Goal: Transaction & Acquisition: Purchase product/service

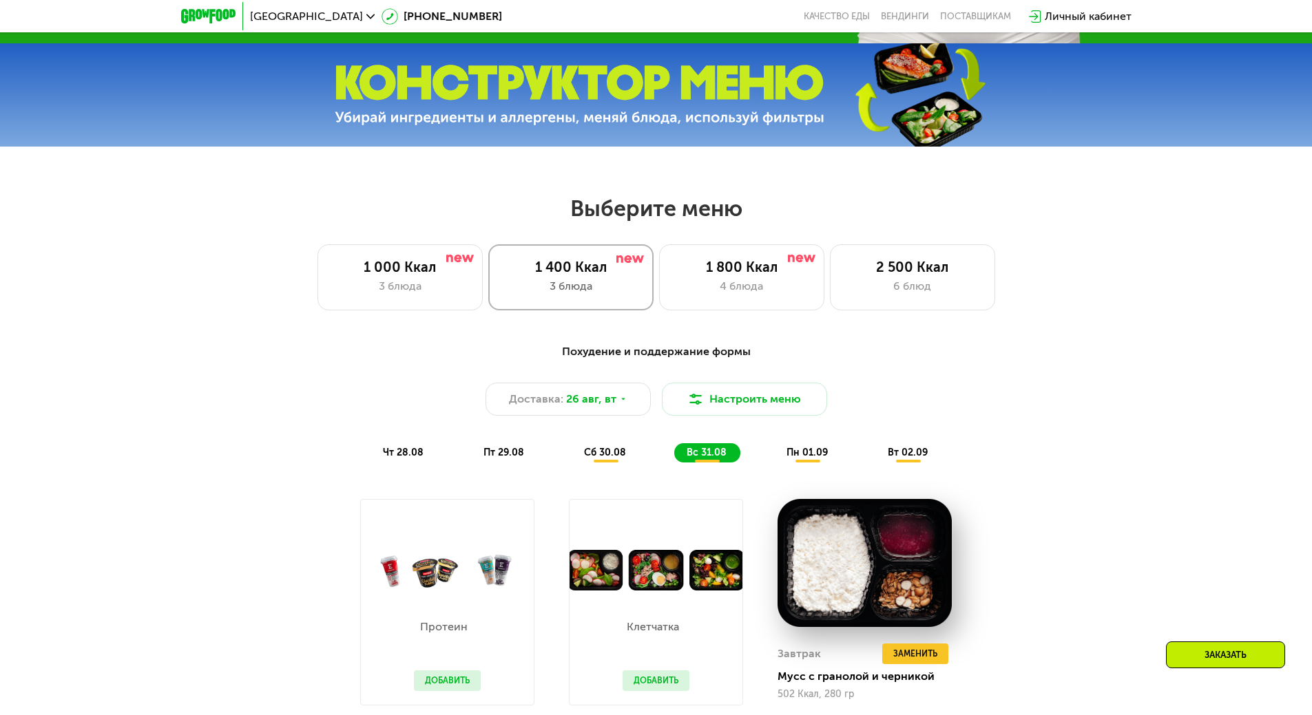
scroll to position [744, 0]
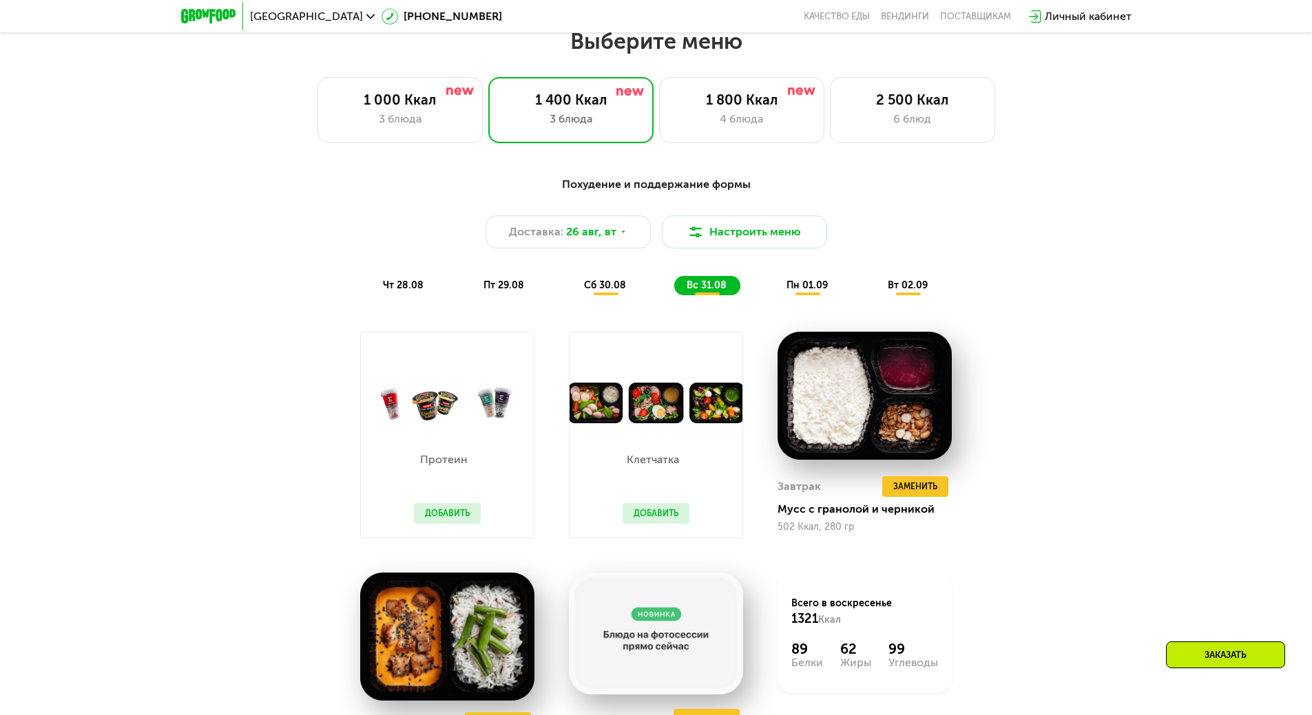
click at [509, 285] on span "пт 29.08" at bounding box center [503, 286] width 41 height 12
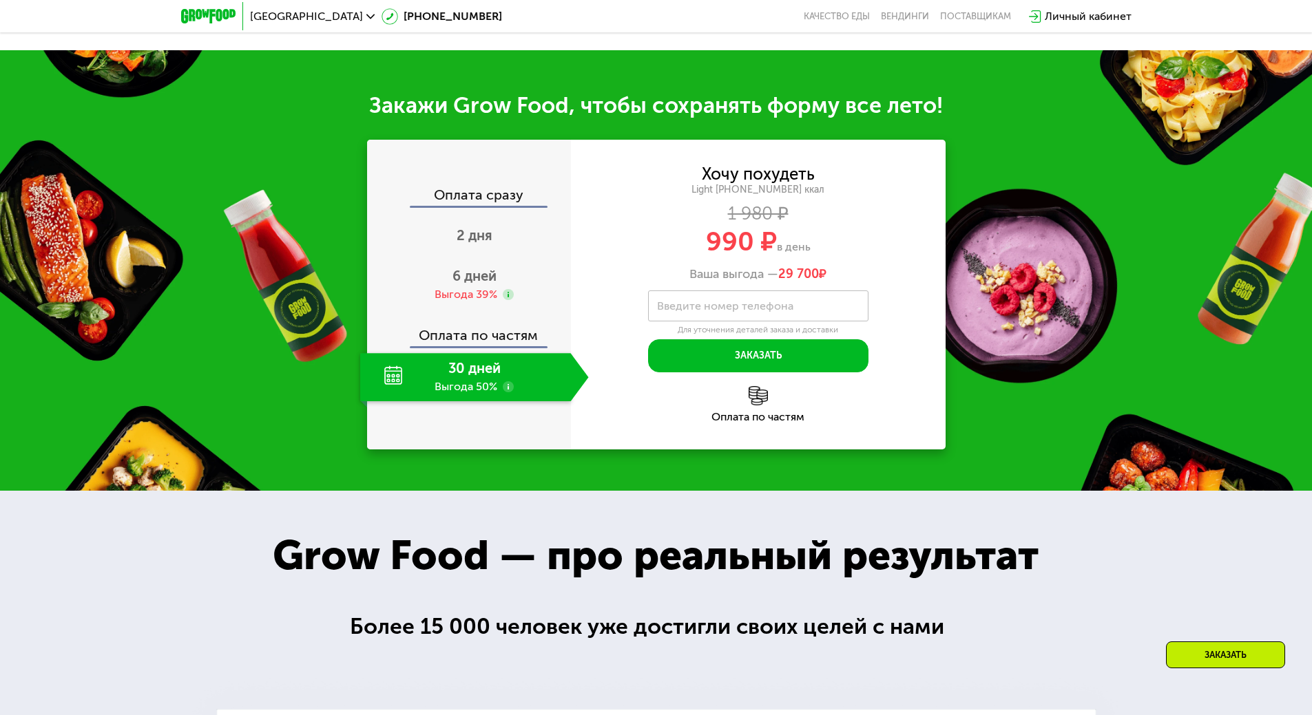
scroll to position [1501, 0]
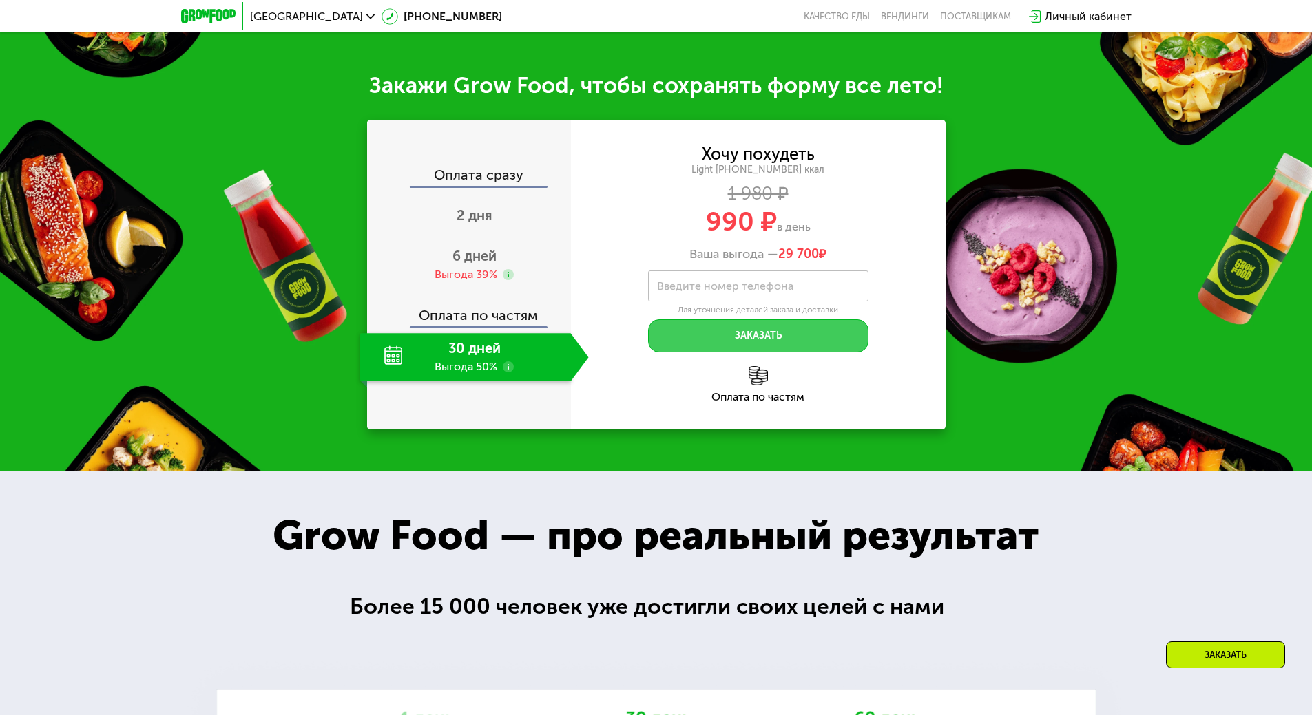
click at [730, 325] on button "Заказать" at bounding box center [758, 335] width 220 height 33
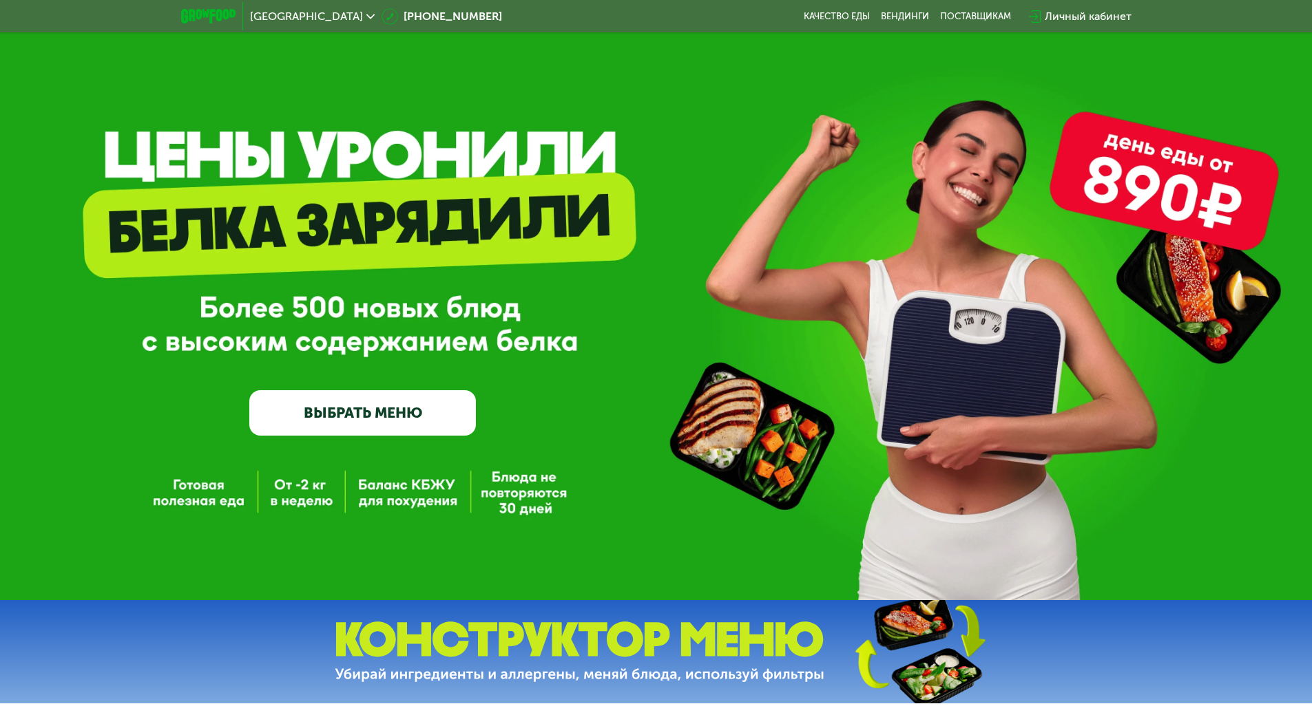
scroll to position [0, 0]
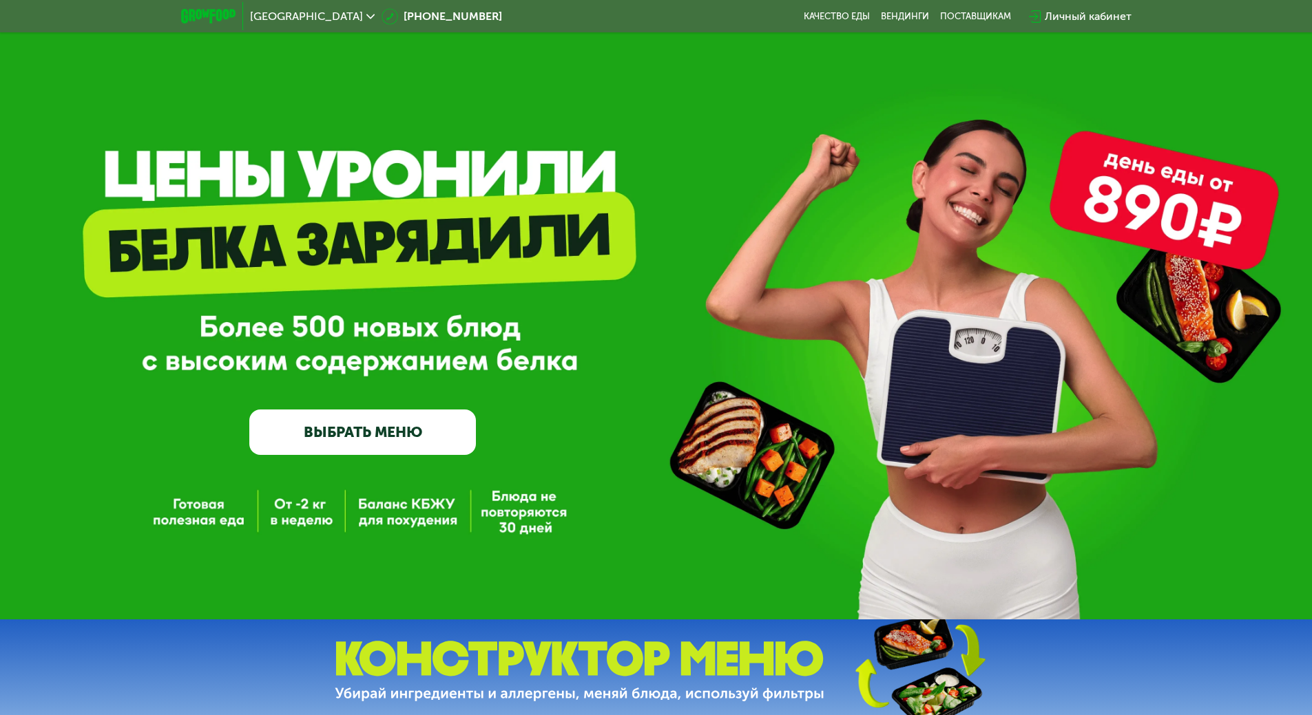
click at [286, 19] on span "[GEOGRAPHIC_DATA]" at bounding box center [306, 16] width 113 height 11
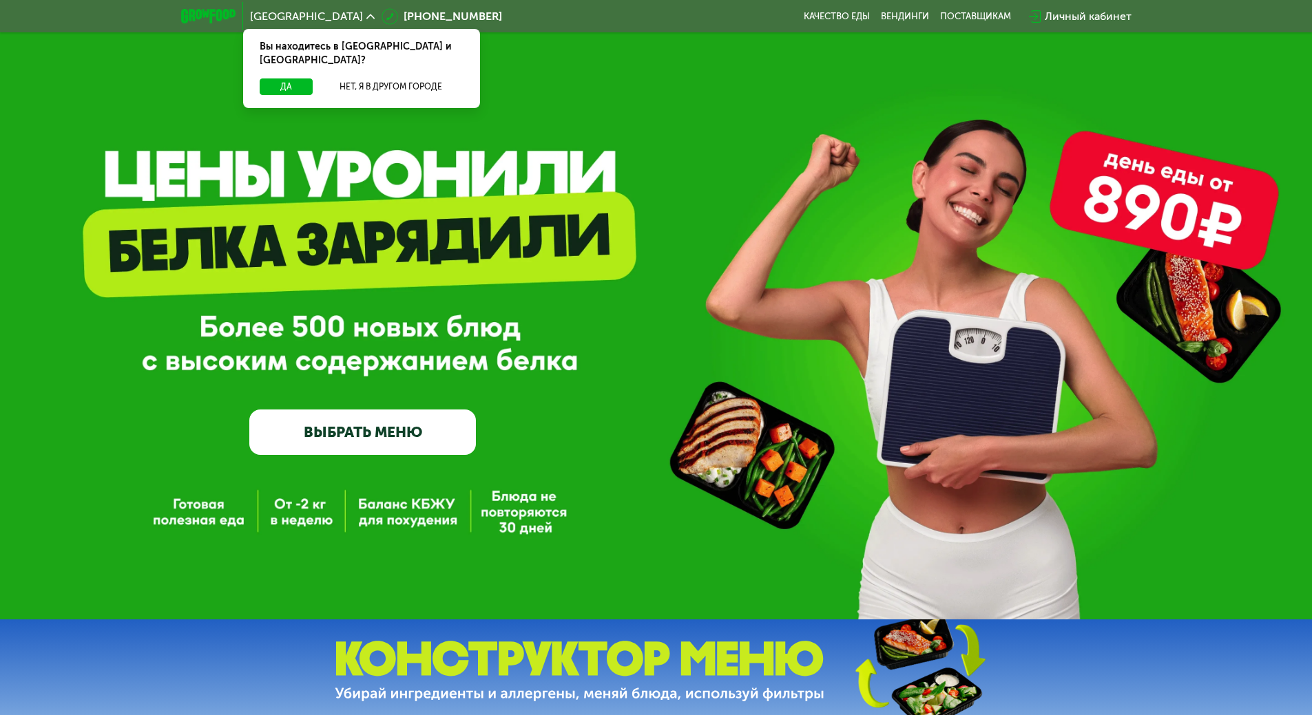
click at [631, 92] on div "GrowFood — доставка правильного питания ВЫБРАТЬ МЕНЮ" at bounding box center [656, 310] width 1312 height 620
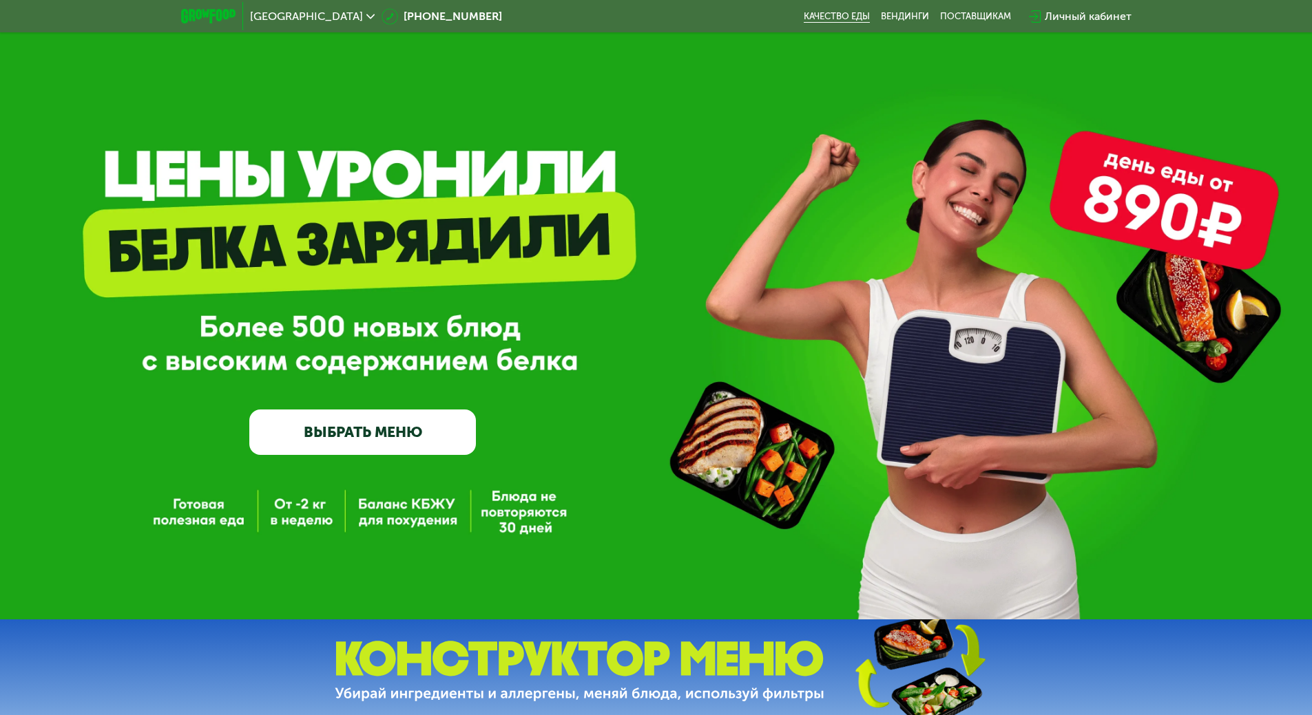
click at [829, 13] on link "Качество еды" at bounding box center [836, 16] width 66 height 11
click at [230, 21] on img at bounding box center [208, 16] width 54 height 14
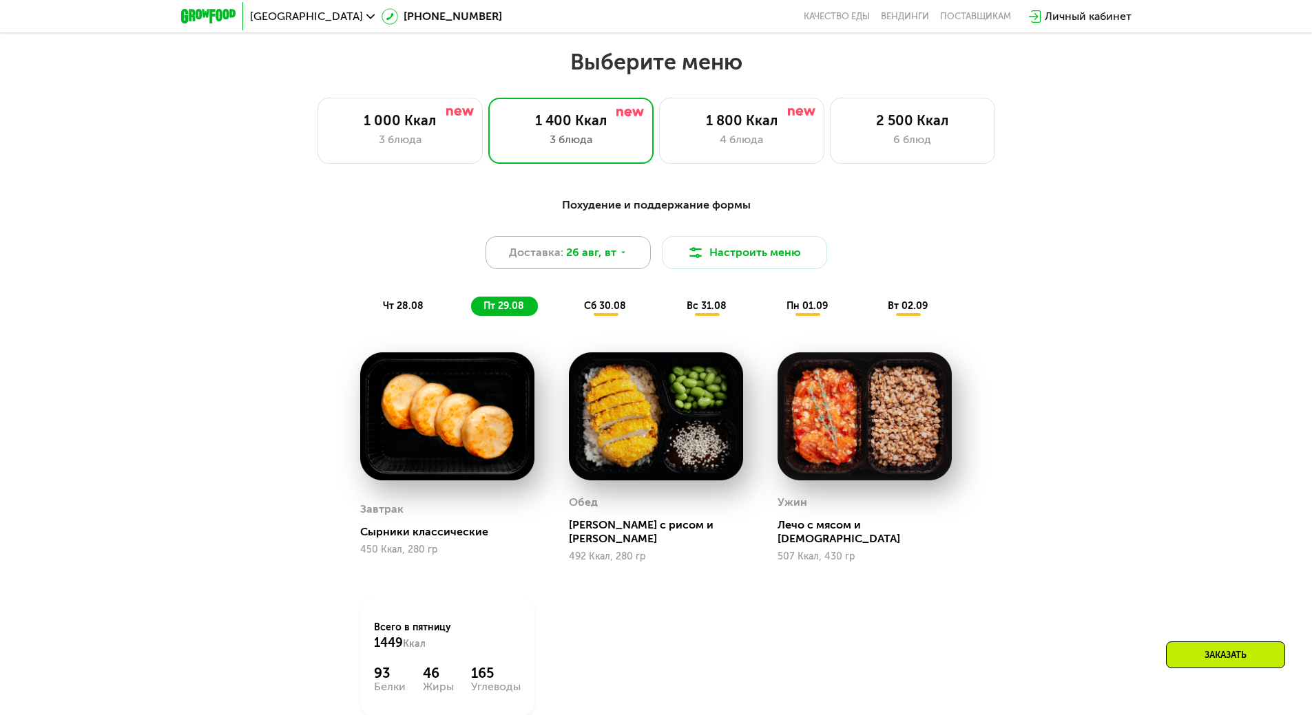
scroll to position [757, 0]
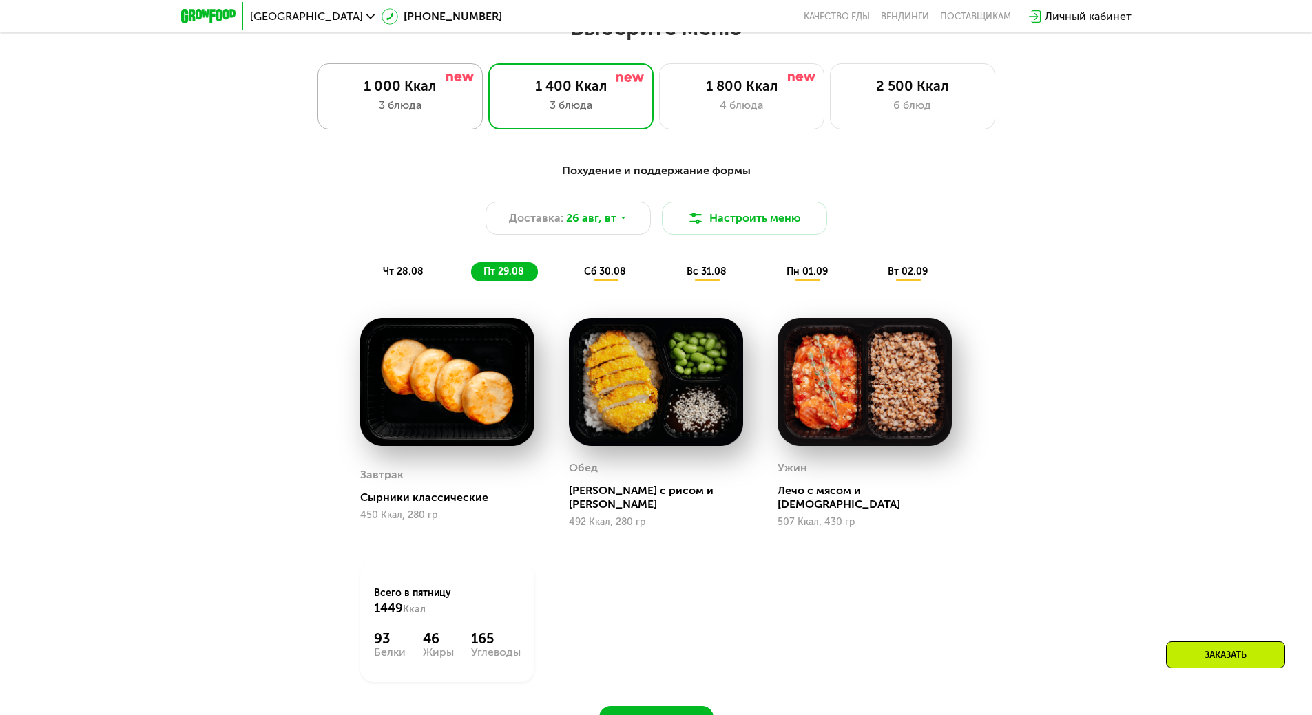
click at [378, 94] on div "1 000 Ккал" at bounding box center [400, 86] width 136 height 17
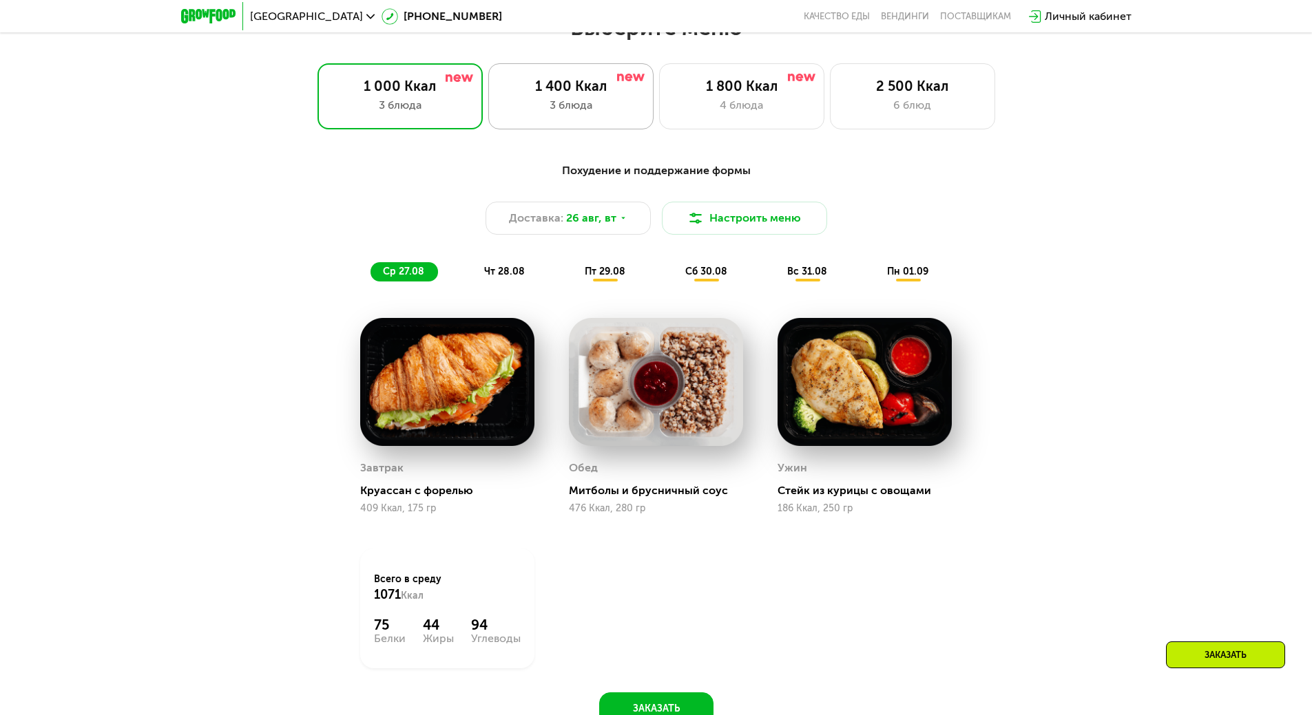
click at [551, 105] on div "3 блюда" at bounding box center [571, 105] width 136 height 17
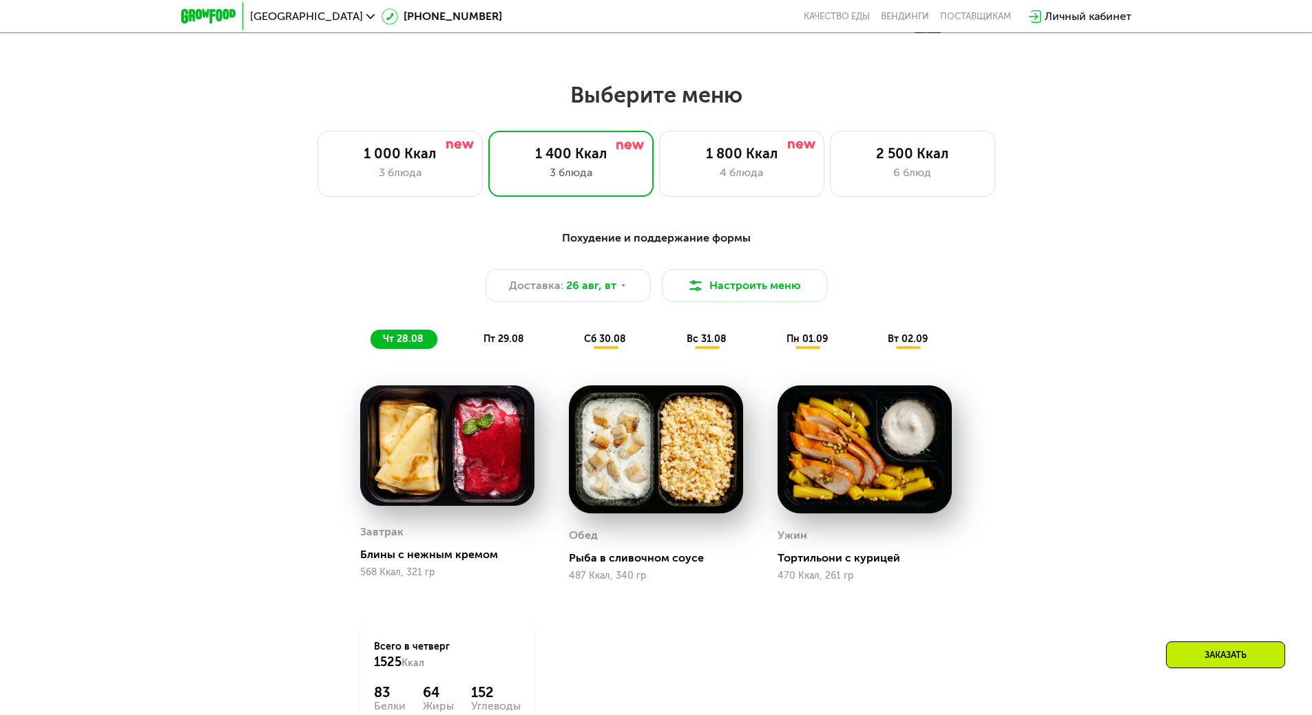
scroll to position [688, 0]
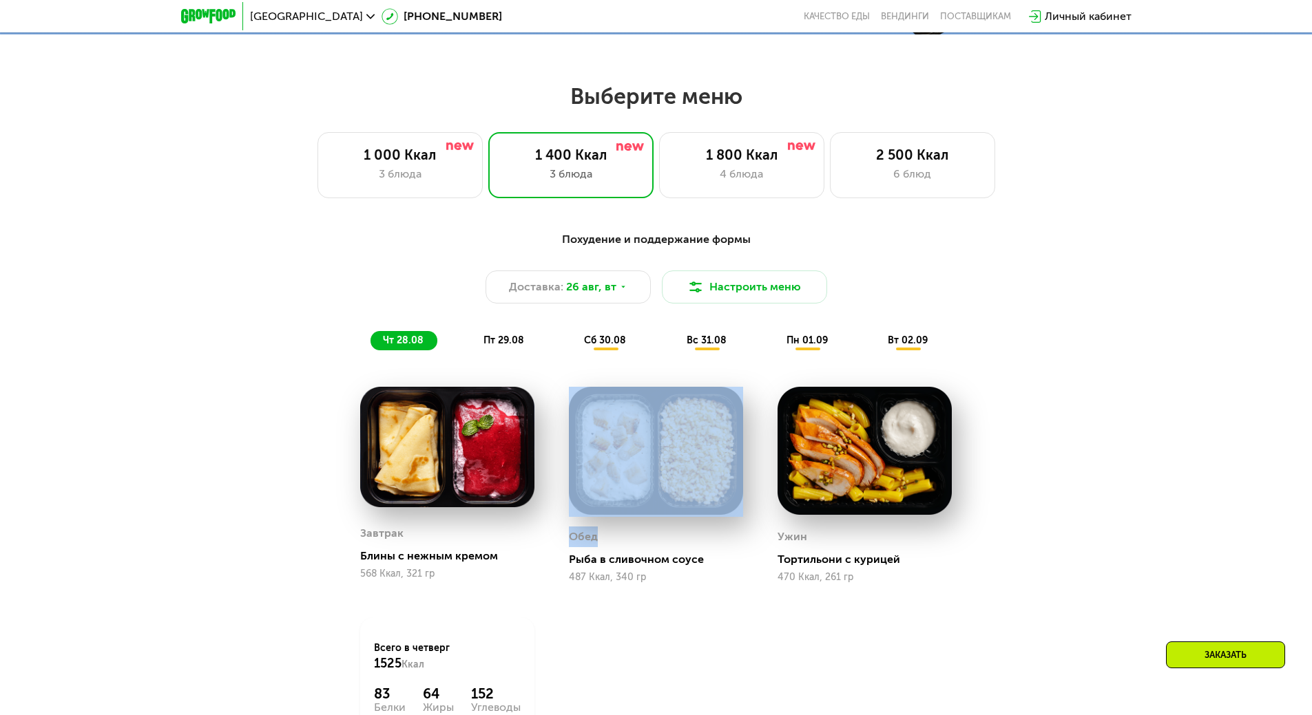
drag, startPoint x: 732, startPoint y: 526, endPoint x: 808, endPoint y: 492, distance: 83.5
click at [0, 0] on div "Завтрак Блины с нежным кремом 568 Ккал, 321 гр Обед Рыба в сливочном соусе 487 …" at bounding box center [0, 0] width 0 height 0
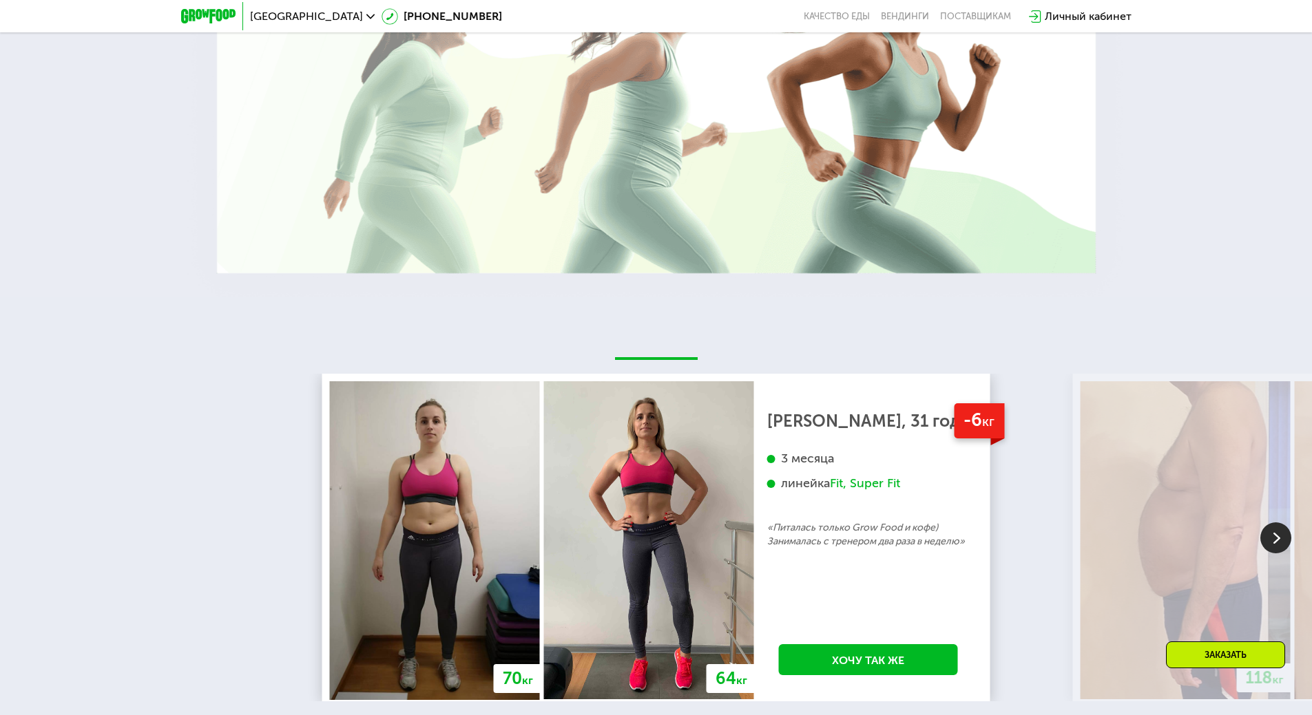
scroll to position [2203, 0]
